Goal: Information Seeking & Learning: Compare options

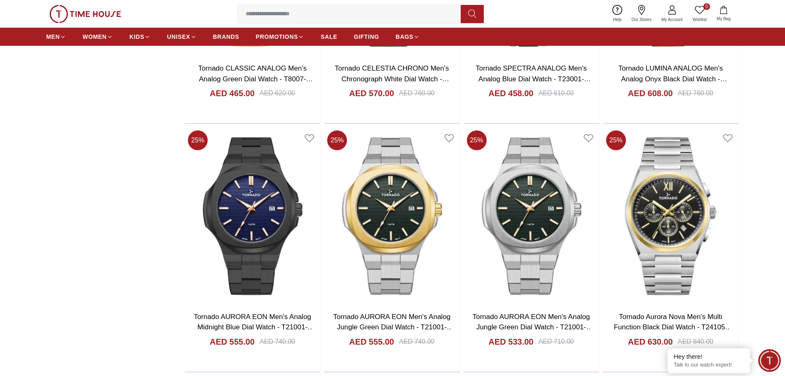
scroll to position [1113, 0]
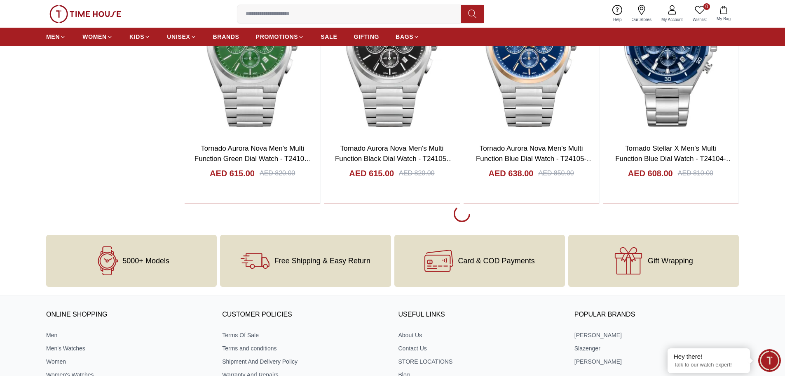
scroll to position [1525, 0]
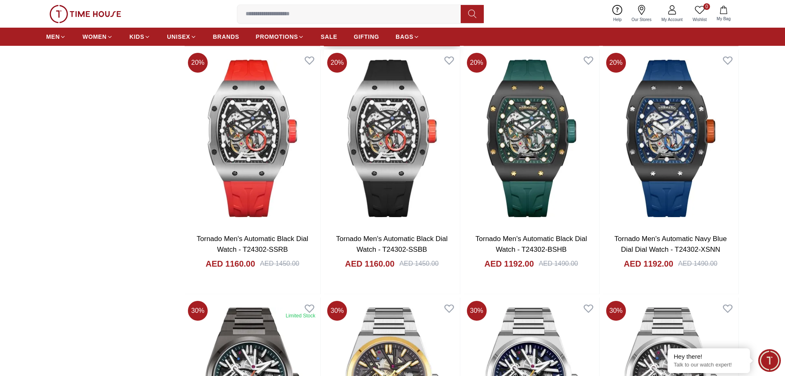
scroll to position [2185, 0]
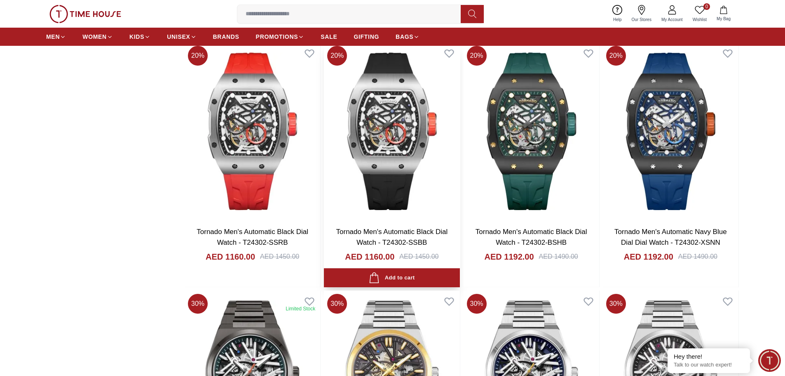
click at [408, 230] on link "Tornado Men's Automatic Black Dial Watch - T24302-SSBB" at bounding box center [392, 237] width 112 height 19
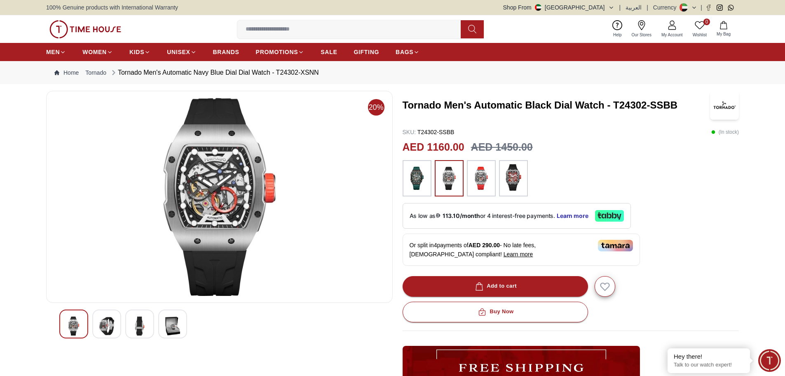
click at [105, 327] on img at bounding box center [106, 325] width 15 height 19
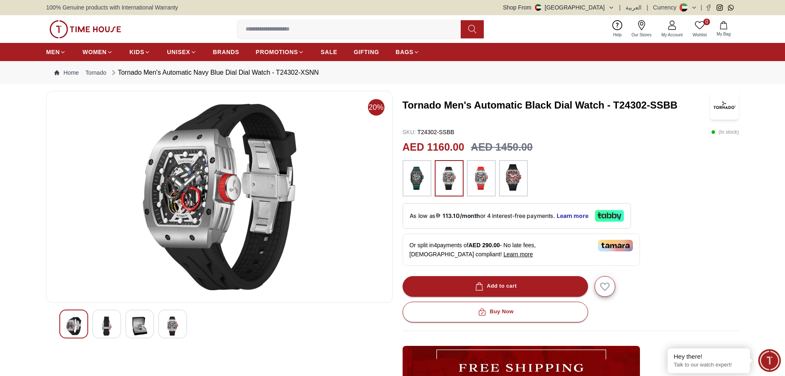
click at [143, 323] on img at bounding box center [139, 325] width 15 height 19
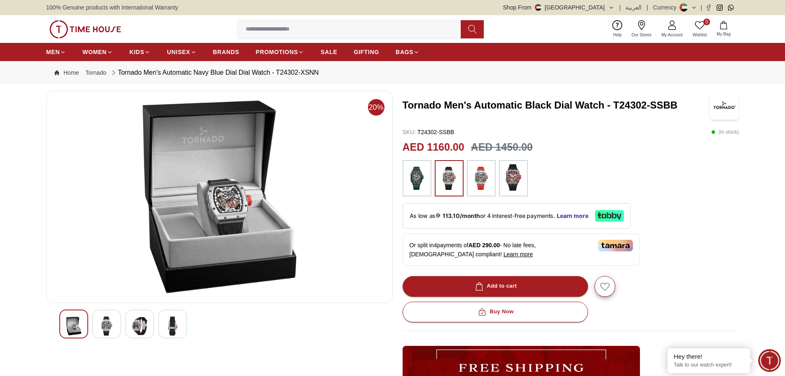
click at [159, 322] on div at bounding box center [172, 323] width 29 height 29
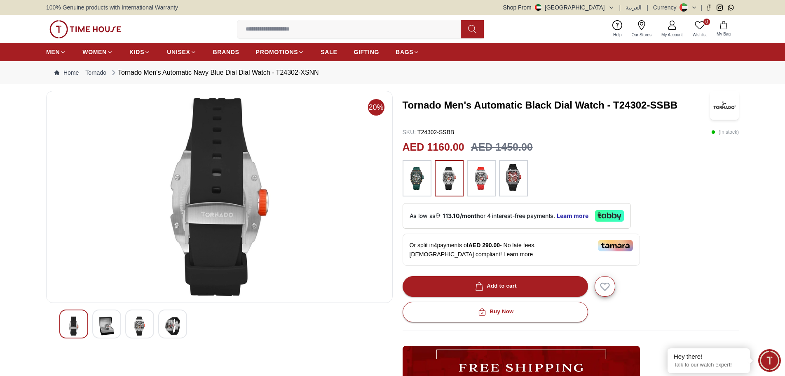
click at [727, 102] on img at bounding box center [724, 105] width 29 height 29
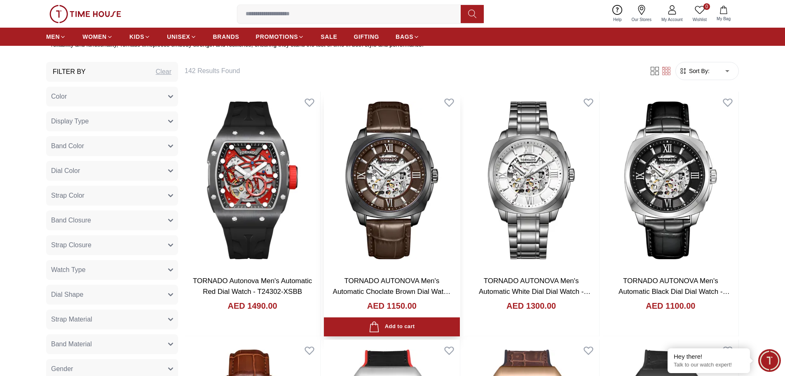
scroll to position [453, 0]
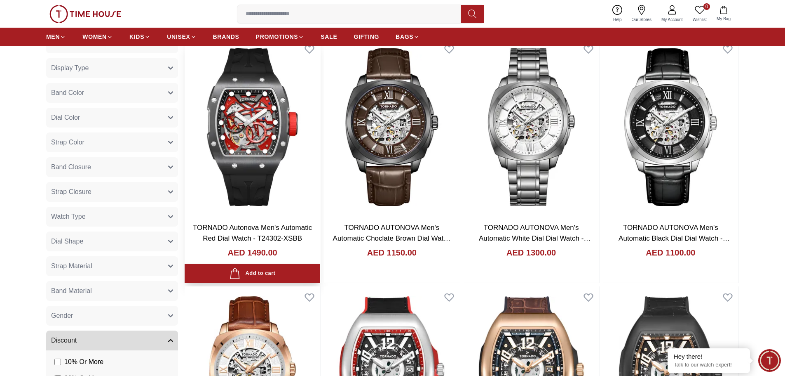
click at [260, 125] on img at bounding box center [253, 126] width 136 height 177
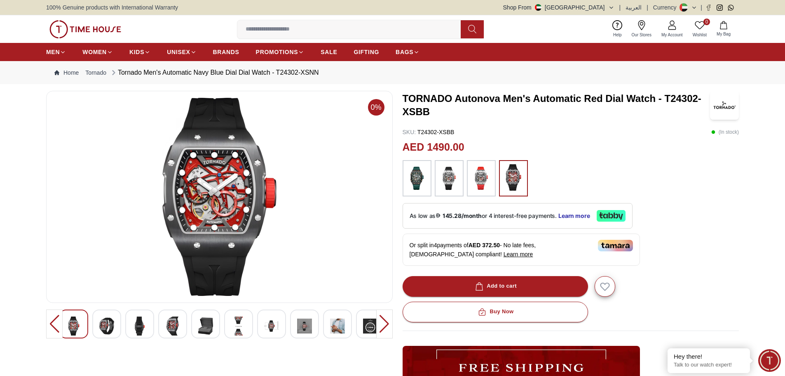
click at [416, 183] on img at bounding box center [417, 178] width 21 height 28
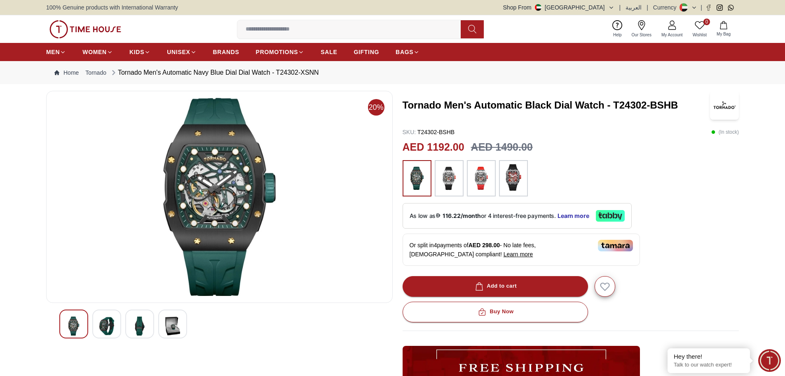
click at [452, 185] on img at bounding box center [449, 178] width 21 height 28
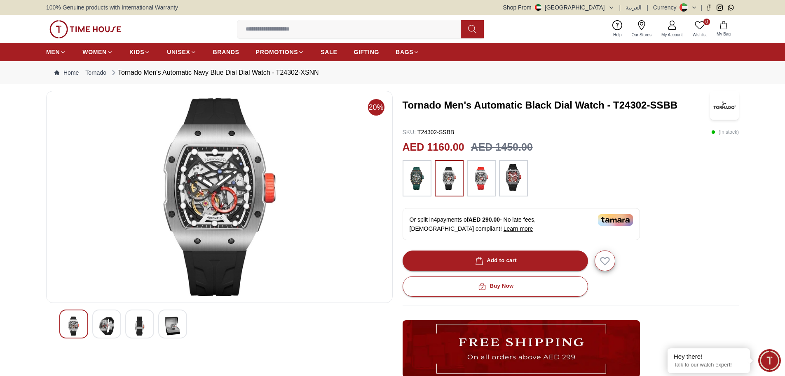
click at [508, 180] on img at bounding box center [513, 177] width 21 height 26
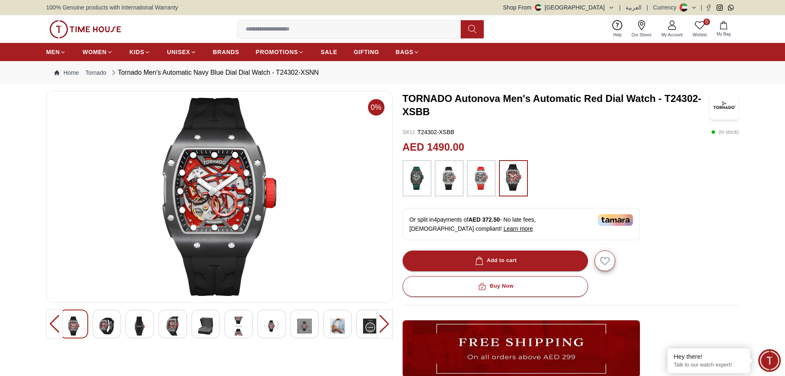
click at [383, 325] on div at bounding box center [384, 323] width 16 height 29
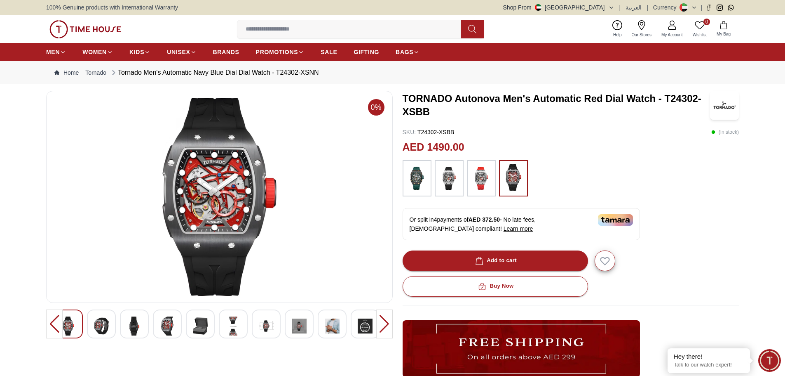
click at [383, 325] on div at bounding box center [384, 323] width 16 height 29
click at [49, 327] on div at bounding box center [54, 323] width 16 height 29
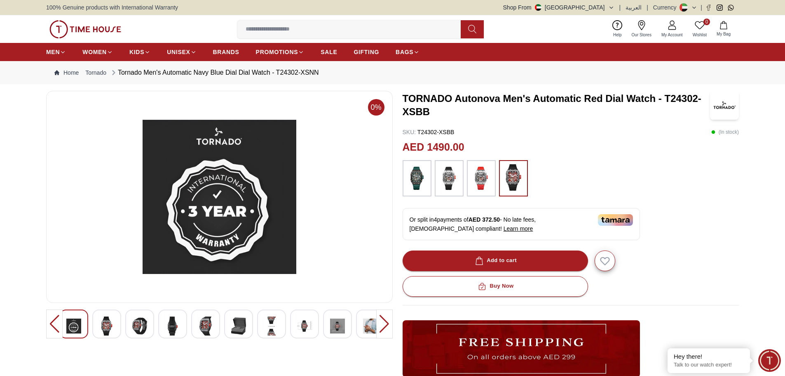
click at [51, 325] on div at bounding box center [54, 323] width 16 height 29
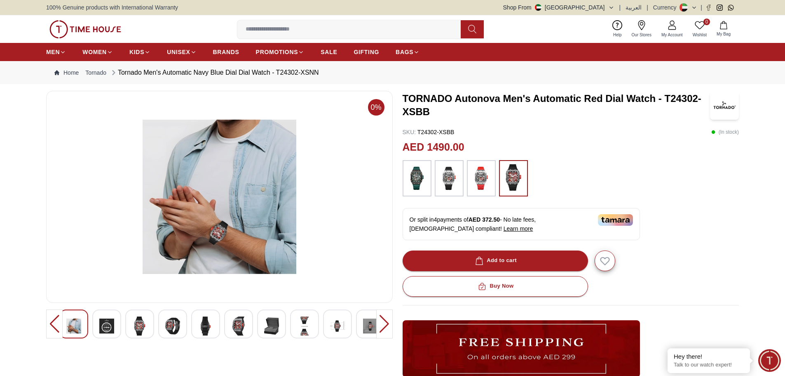
click at [51, 325] on div at bounding box center [54, 323] width 16 height 29
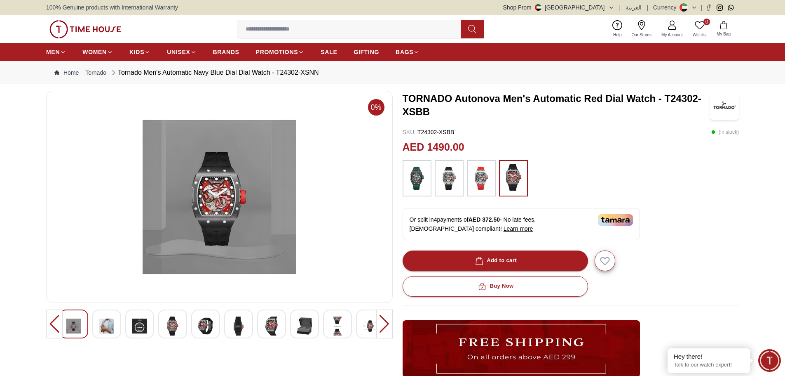
click at [51, 325] on div at bounding box center [54, 323] width 16 height 29
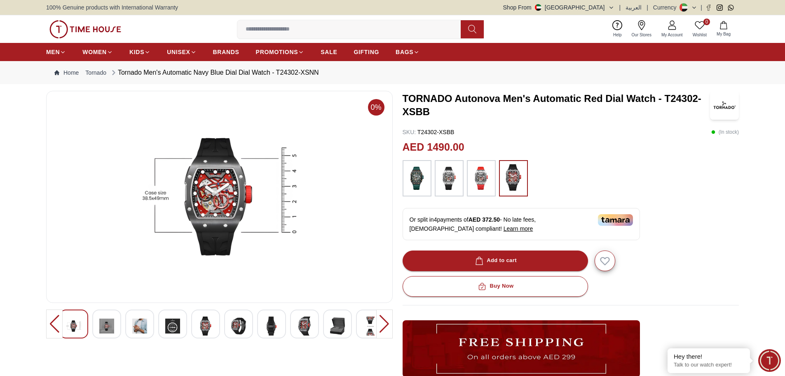
click at [51, 325] on div at bounding box center [54, 323] width 16 height 29
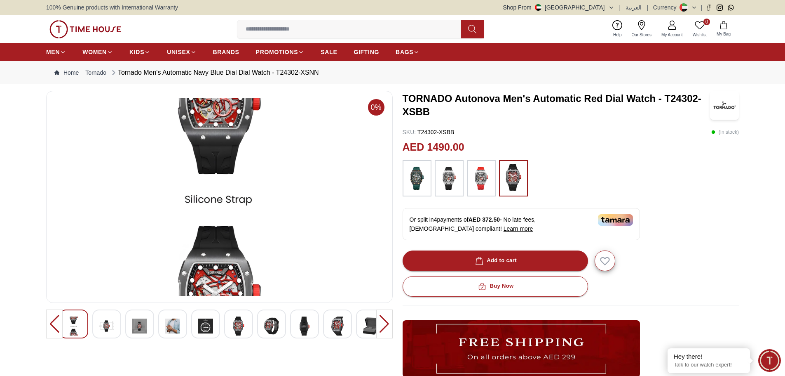
click at [51, 325] on div at bounding box center [54, 323] width 16 height 29
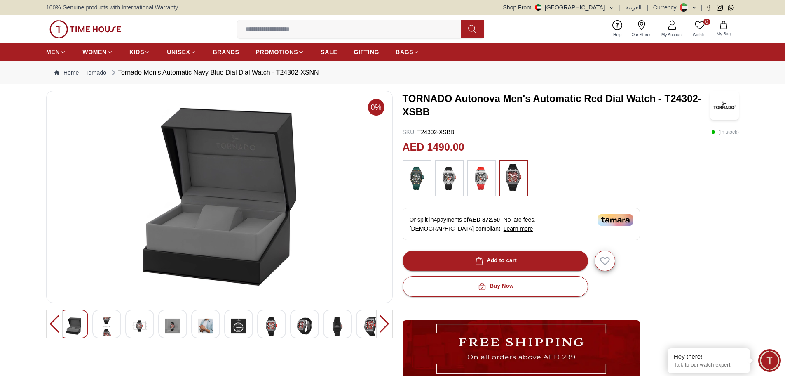
click at [51, 325] on div at bounding box center [54, 323] width 16 height 29
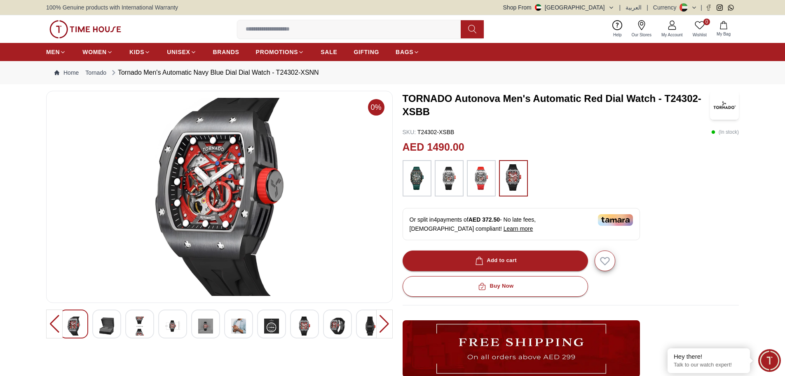
click at [51, 325] on div at bounding box center [54, 323] width 16 height 29
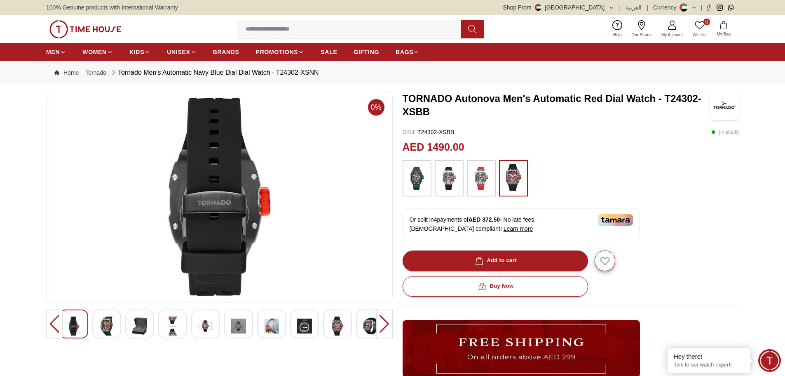
click at [51, 325] on div at bounding box center [54, 323] width 16 height 29
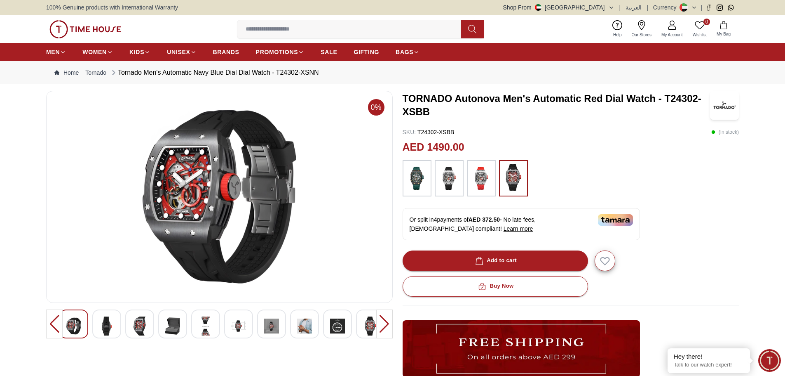
click at [51, 325] on div at bounding box center [54, 323] width 16 height 29
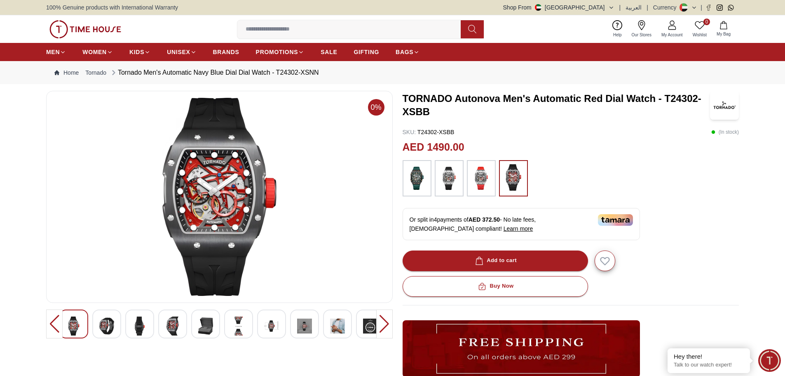
click at [51, 325] on div at bounding box center [54, 323] width 16 height 29
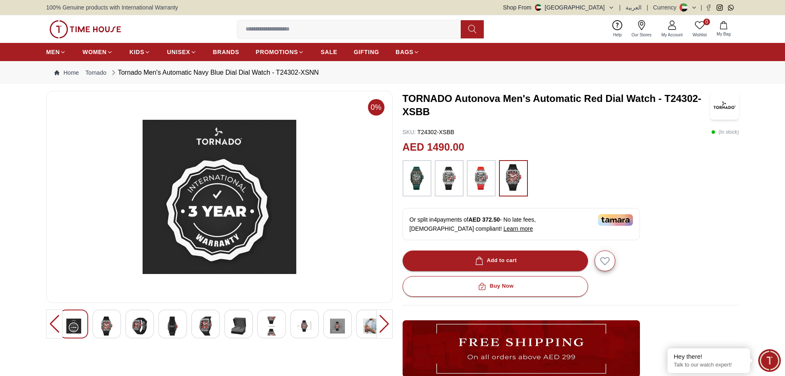
click at [51, 325] on div at bounding box center [54, 323] width 16 height 29
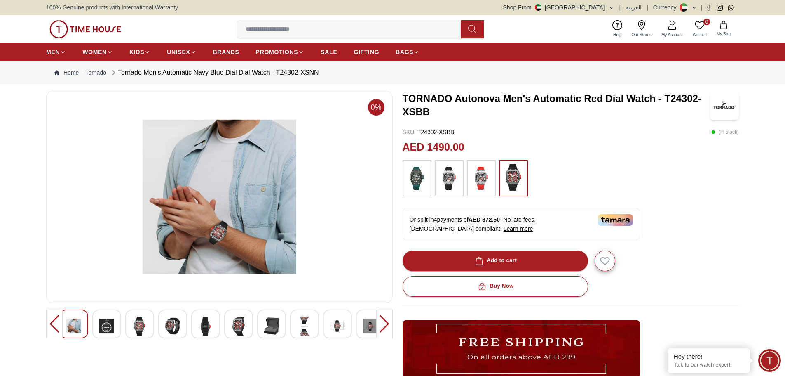
click at [51, 325] on div at bounding box center [54, 323] width 16 height 29
